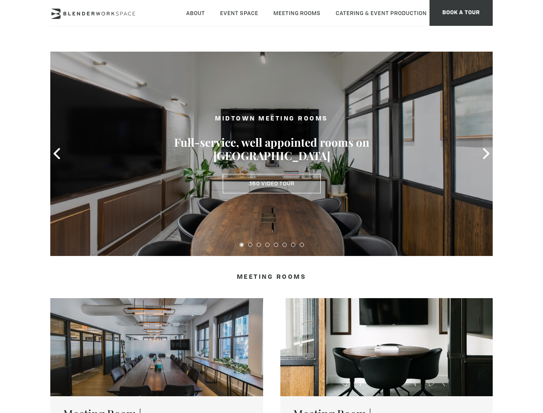
type div "[DATE]"
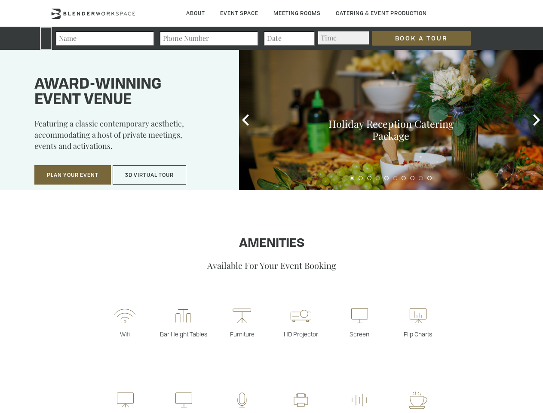
type div "[DATE]"
